Goal: Task Accomplishment & Management: Manage account settings

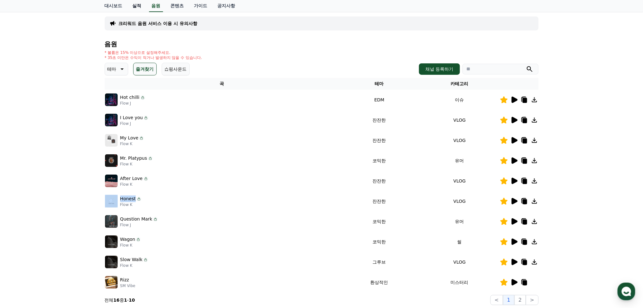
click at [137, 5] on link "실적" at bounding box center [136, 6] width 19 height 12
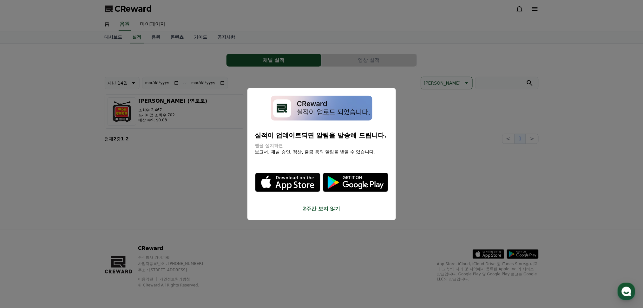
click at [406, 161] on button "close modal" at bounding box center [321, 154] width 643 height 308
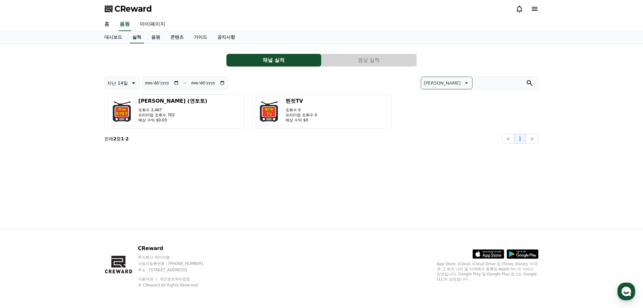
click at [134, 39] on link "실적" at bounding box center [137, 37] width 14 height 12
click at [358, 58] on button "영상 실적" at bounding box center [368, 60] width 95 height 13
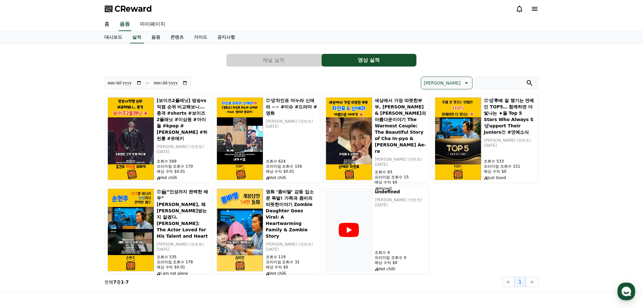
click at [82, 77] on div "**********" at bounding box center [321, 168] width 643 height 249
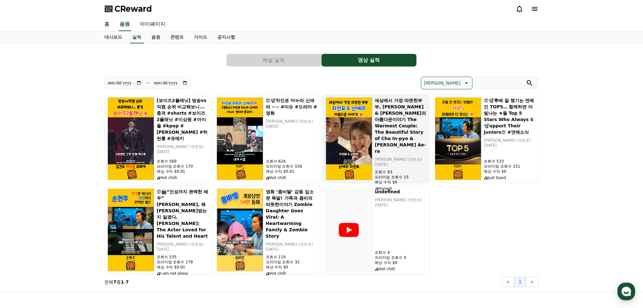
click at [420, 112] on h5 "세상에서 가장 따뜻한부부, [PERSON_NAME] & [PERSON_NAME]의 아름다운이야기 The Warmest Couple: The B…" at bounding box center [401, 125] width 52 height 57
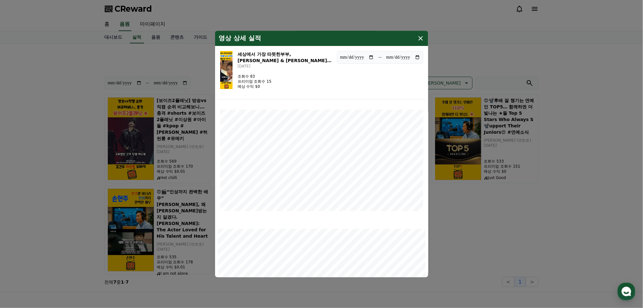
click at [368, 88] on div "**********" at bounding box center [321, 73] width 208 height 51
click at [419, 36] on icon "modal" at bounding box center [421, 39] width 8 height 8
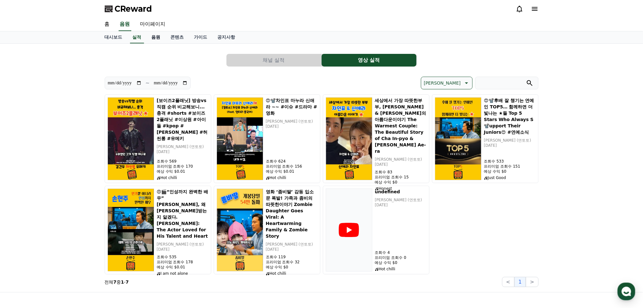
click at [154, 37] on link "음원" at bounding box center [155, 37] width 19 height 12
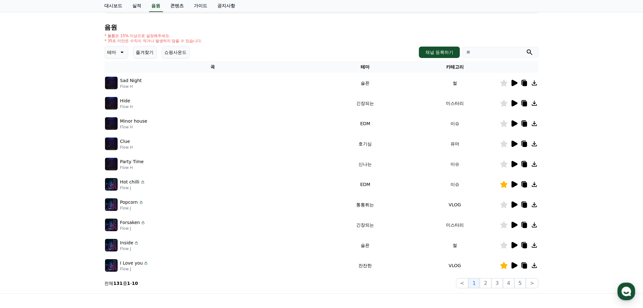
scroll to position [42, 0]
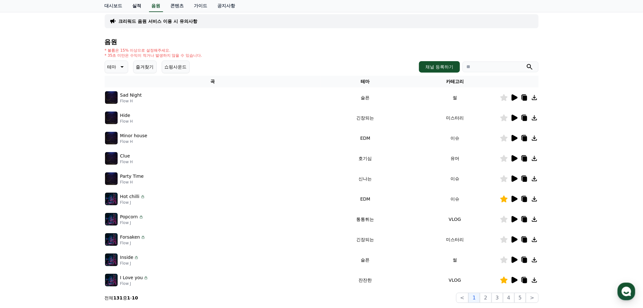
click at [133, 3] on link "실적" at bounding box center [136, 6] width 19 height 12
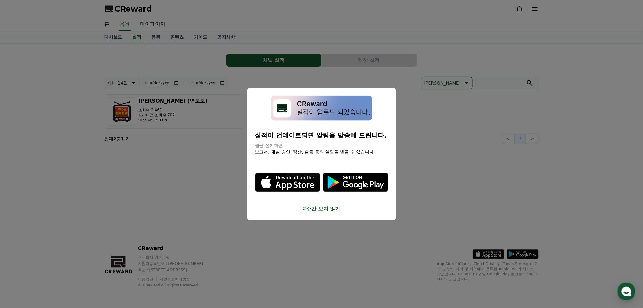
click at [430, 173] on button "close modal" at bounding box center [321, 154] width 643 height 308
click at [430, 173] on div "**********" at bounding box center [322, 136] width 444 height 185
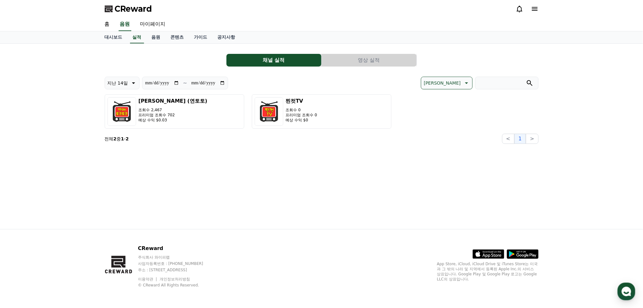
click at [364, 60] on button "영상 실적" at bounding box center [368, 60] width 95 height 13
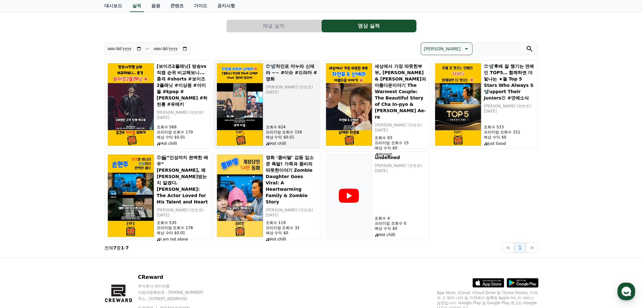
scroll to position [20, 0]
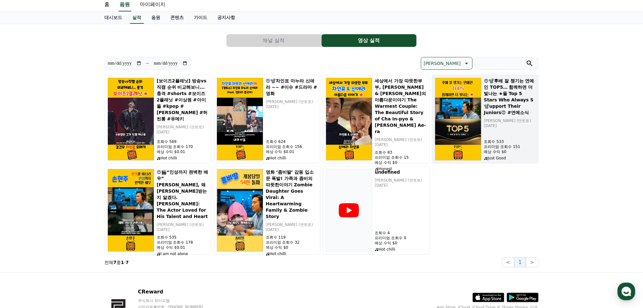
click at [466, 119] on img "button" at bounding box center [458, 119] width 47 height 83
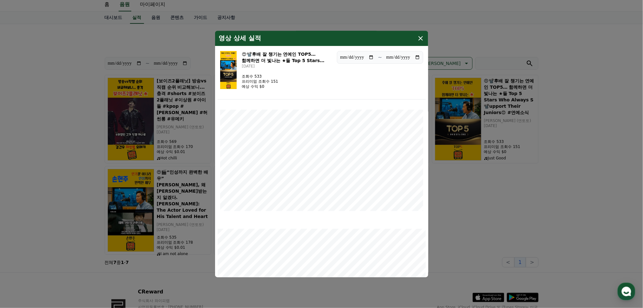
click at [561, 149] on button "close modal" at bounding box center [321, 154] width 643 height 308
click at [561, 149] on div "**********" at bounding box center [321, 148] width 643 height 249
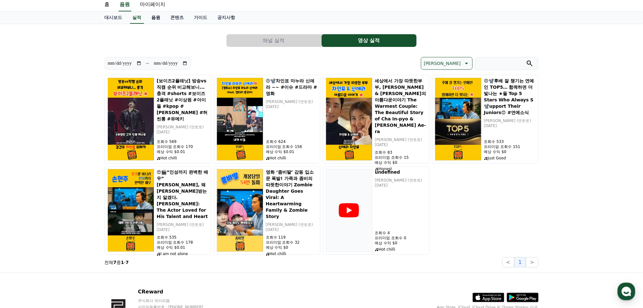
click at [153, 16] on link "음원" at bounding box center [155, 18] width 19 height 12
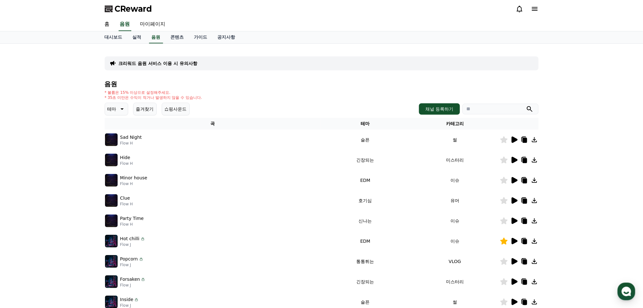
click at [138, 106] on button "즐겨찾기" at bounding box center [144, 109] width 23 height 13
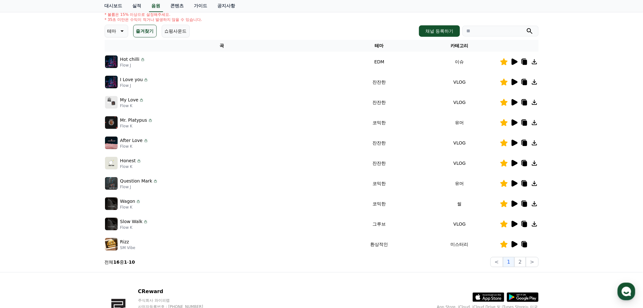
scroll to position [120, 0]
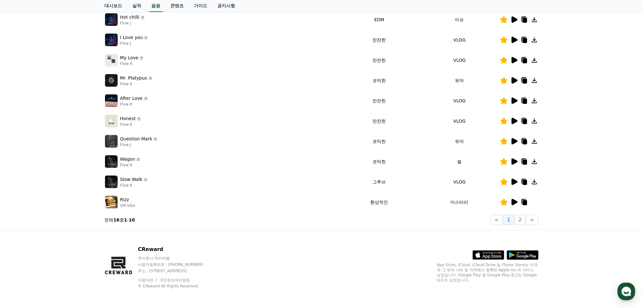
click at [514, 203] on icon at bounding box center [514, 202] width 6 height 6
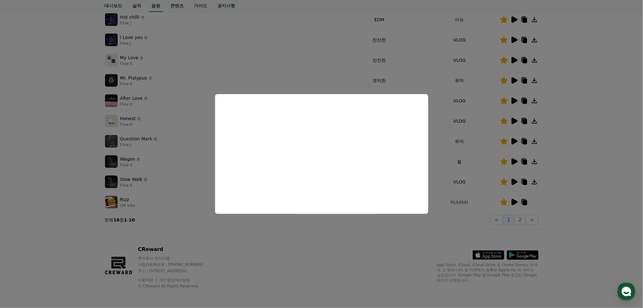
click at [368, 218] on button "close modal" at bounding box center [321, 154] width 643 height 308
click at [368, 218] on section "전체 16 중 1 - 10 < 1 2 >" at bounding box center [322, 220] width 434 height 10
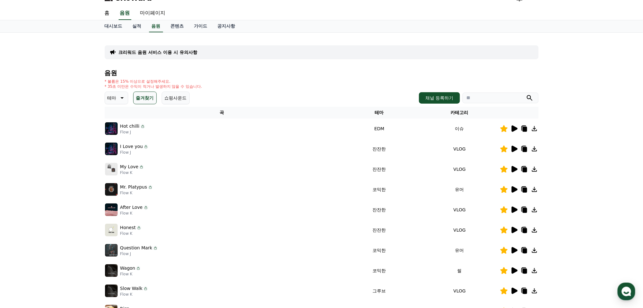
scroll to position [0, 0]
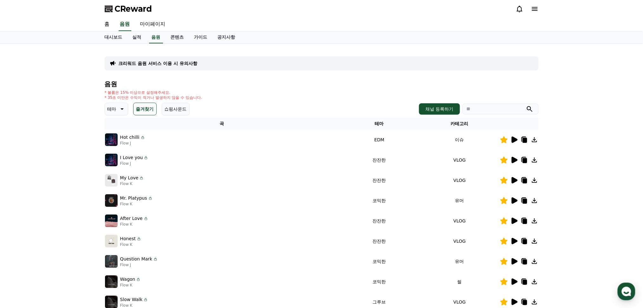
click at [171, 107] on button "쇼핑사운드" at bounding box center [176, 109] width 28 height 13
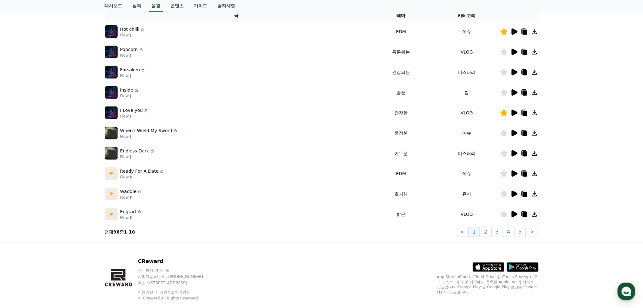
scroll to position [120, 0]
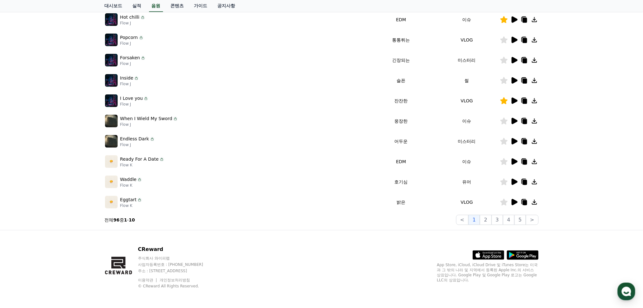
click at [513, 203] on icon at bounding box center [514, 202] width 6 height 6
click at [514, 202] on icon at bounding box center [514, 202] width 6 height 6
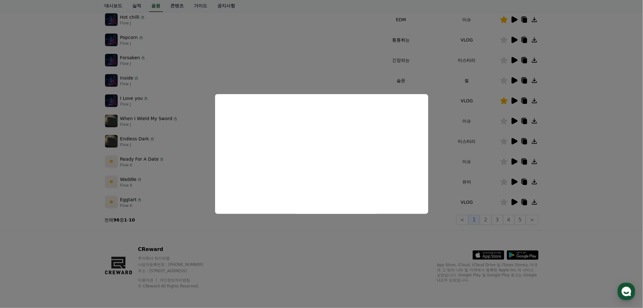
scroll to position [63, 0]
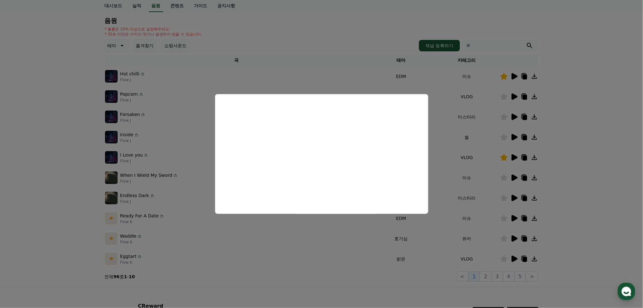
click at [113, 167] on button "close modal" at bounding box center [321, 154] width 643 height 308
click at [113, 168] on td "When I Wield My Sword Flow J" at bounding box center [236, 178] width 263 height 20
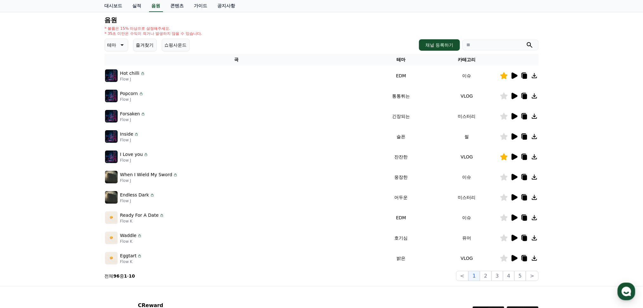
scroll to position [84, 0]
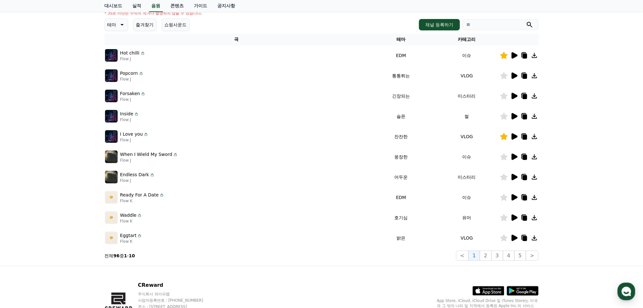
click at [513, 221] on td at bounding box center [519, 218] width 39 height 20
click at [514, 217] on icon at bounding box center [514, 218] width 6 height 6
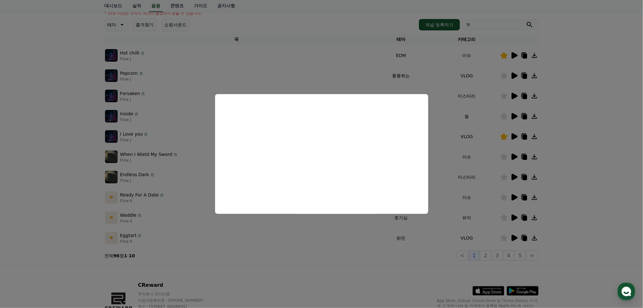
click at [204, 77] on button "close modal" at bounding box center [321, 154] width 643 height 308
click at [204, 77] on div "Popcorn Flow J" at bounding box center [236, 75] width 263 height 13
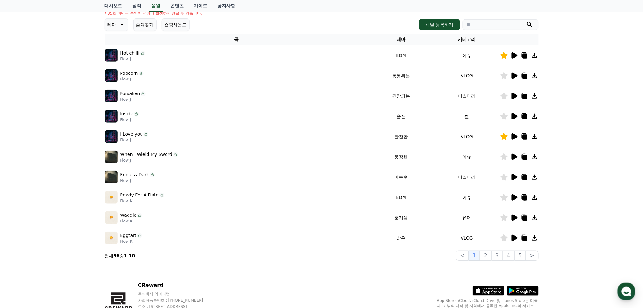
drag, startPoint x: 271, startPoint y: 305, endPoint x: 264, endPoint y: 297, distance: 10.1
click at [269, 301] on div "CReward 주식회사 와이피랩 사업자등록번호 : [PHONE_NUMBER] 주소 : [STREET_ADDRESS] 이용약관 개인정보처리방침 …" at bounding box center [322, 305] width 444 height 79
